Goal: Information Seeking & Learning: Understand process/instructions

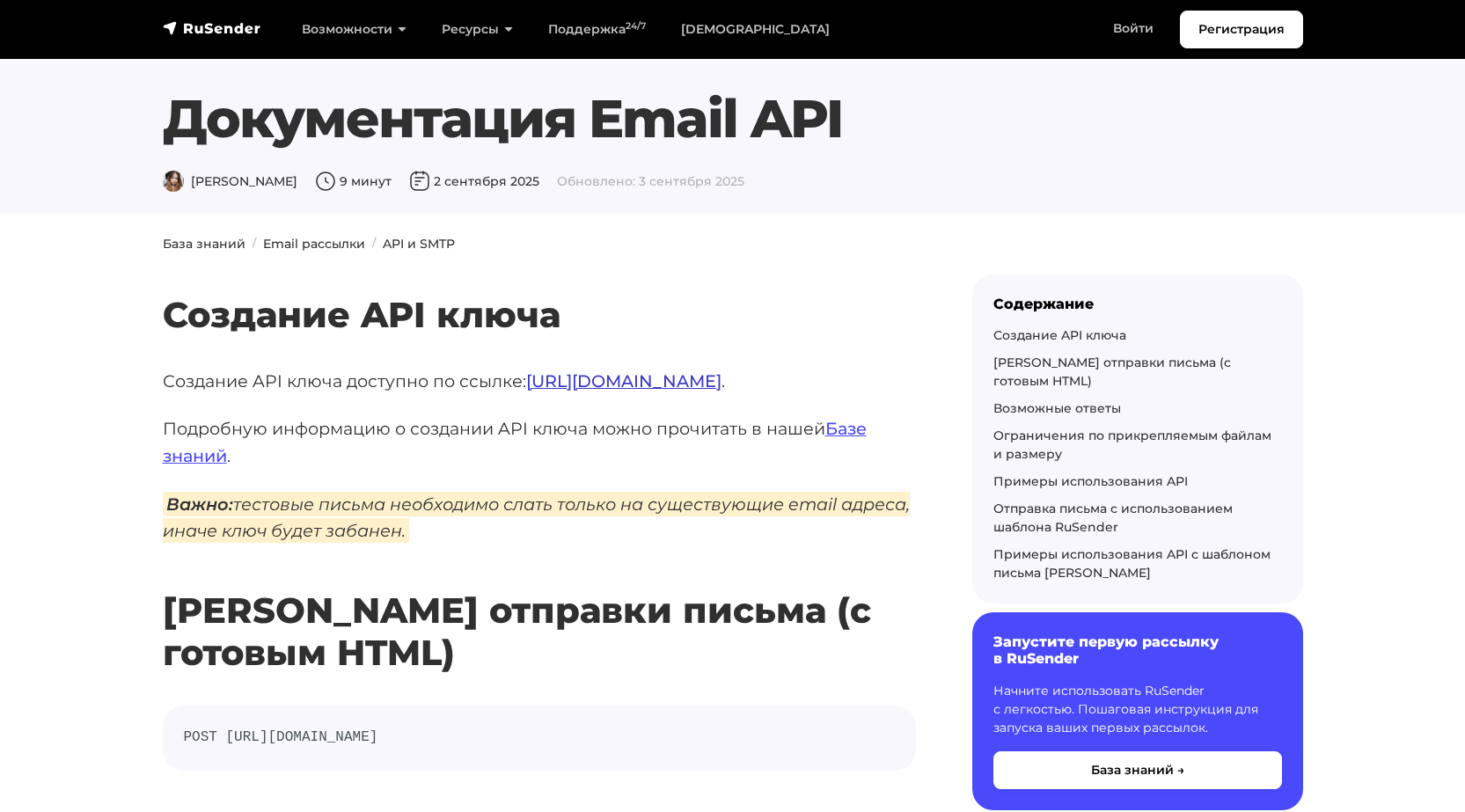
click at [631, 379] on link "https://beta.rusender.ru/api" at bounding box center [624, 381] width 195 height 21
